Goal: Information Seeking & Learning: Learn about a topic

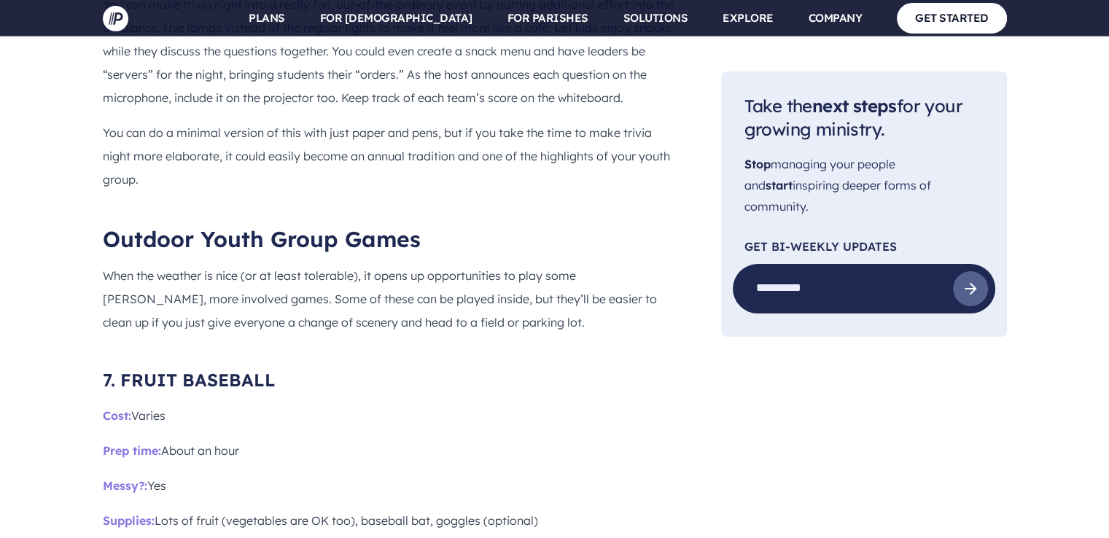
scroll to position [5568, 0]
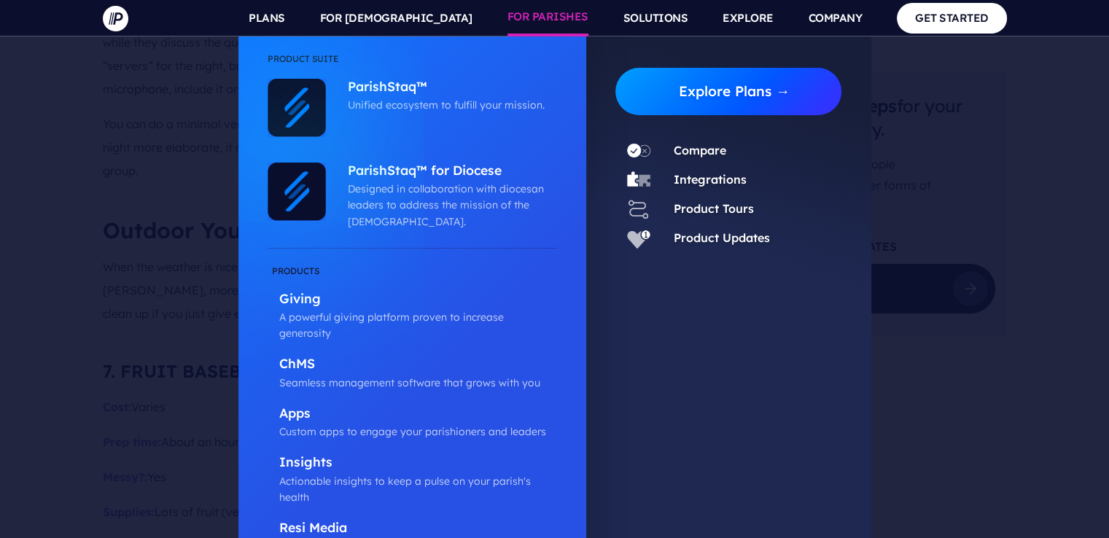
click at [655, 81] on link "Explore Plans →" at bounding box center [734, 91] width 215 height 47
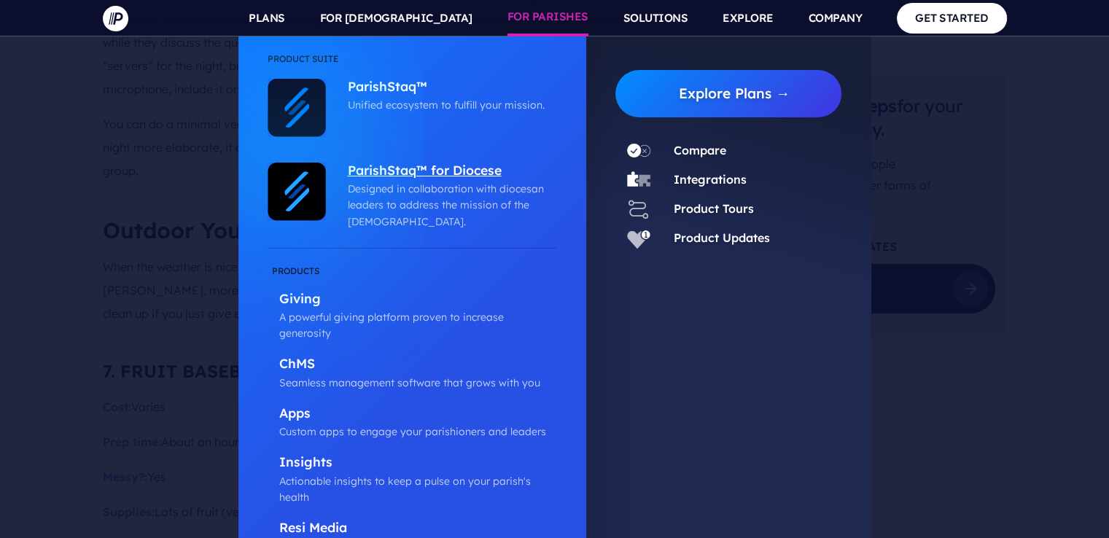
drag, startPoint x: 655, startPoint y: 81, endPoint x: 449, endPoint y: 172, distance: 224.9
click at [449, 172] on div "Product Suite ParishStaq™ Unified ecosystem to fulfill your mission." at bounding box center [554, 321] width 633 height 571
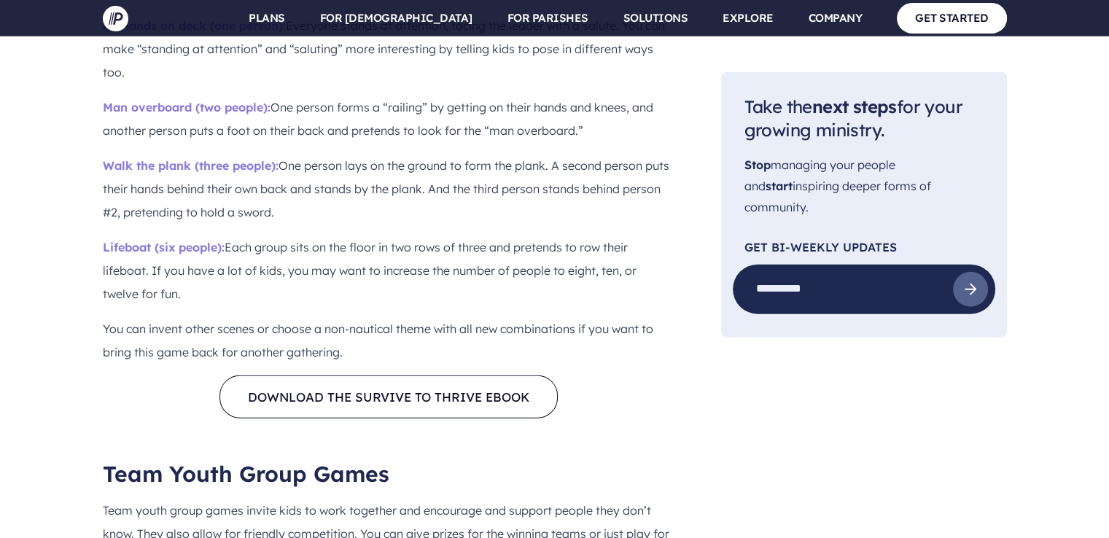
scroll to position [3378, 0]
